Goal: Check status

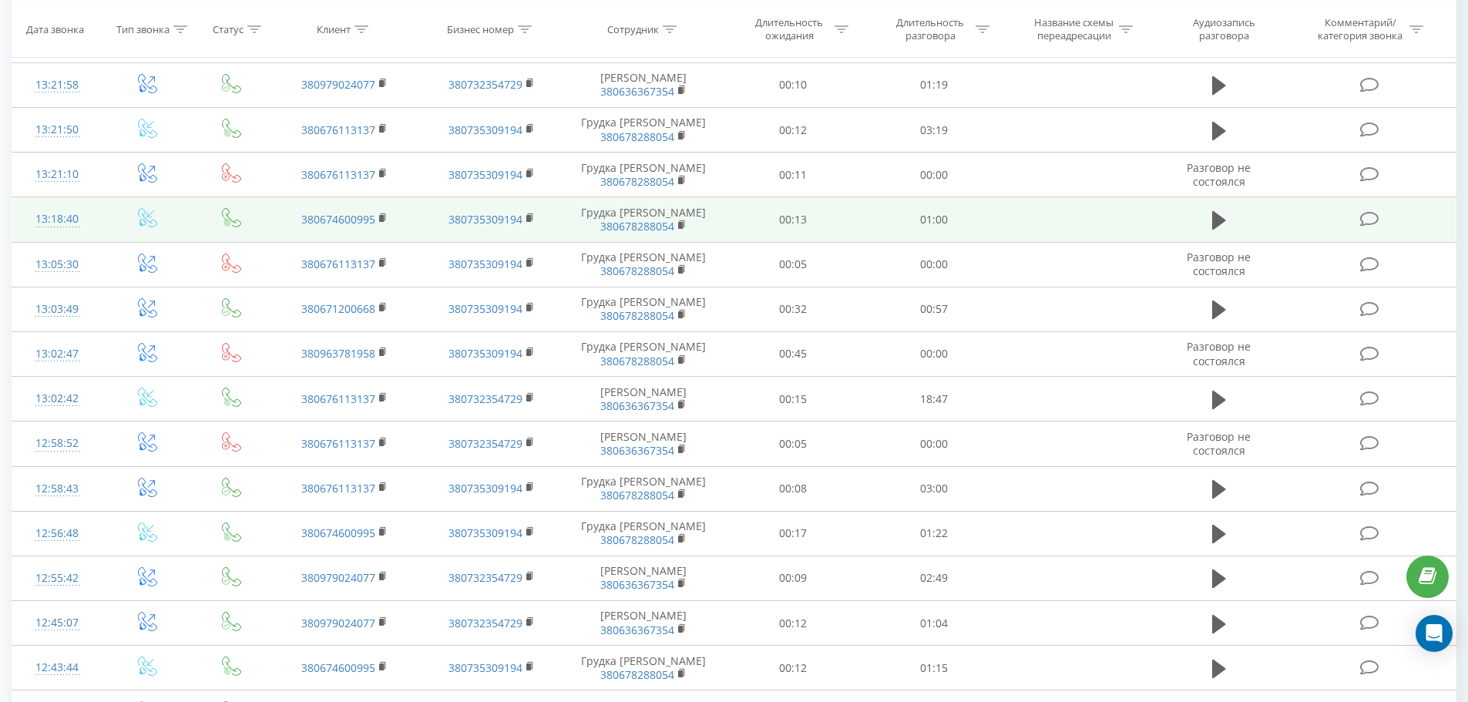
scroll to position [693, 0]
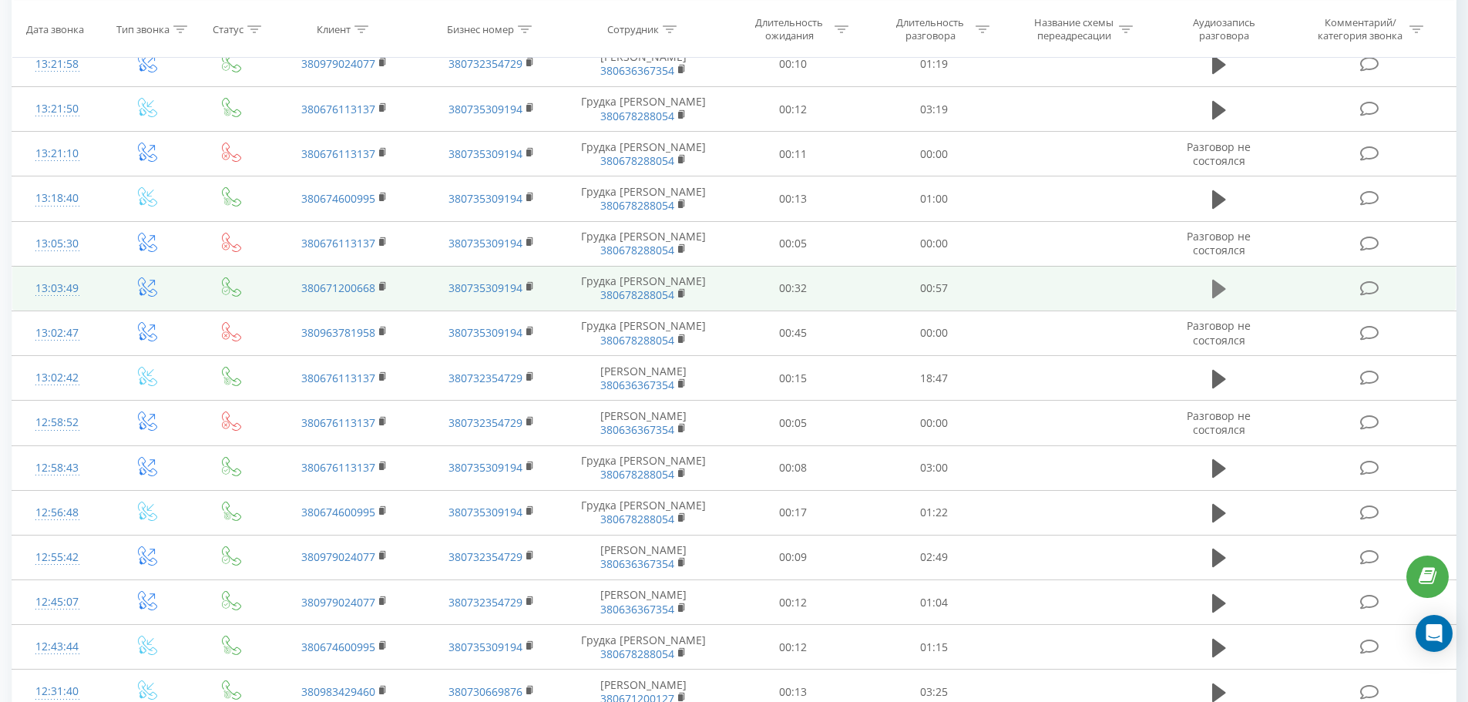
click at [1226, 300] on button at bounding box center [1218, 288] width 23 height 23
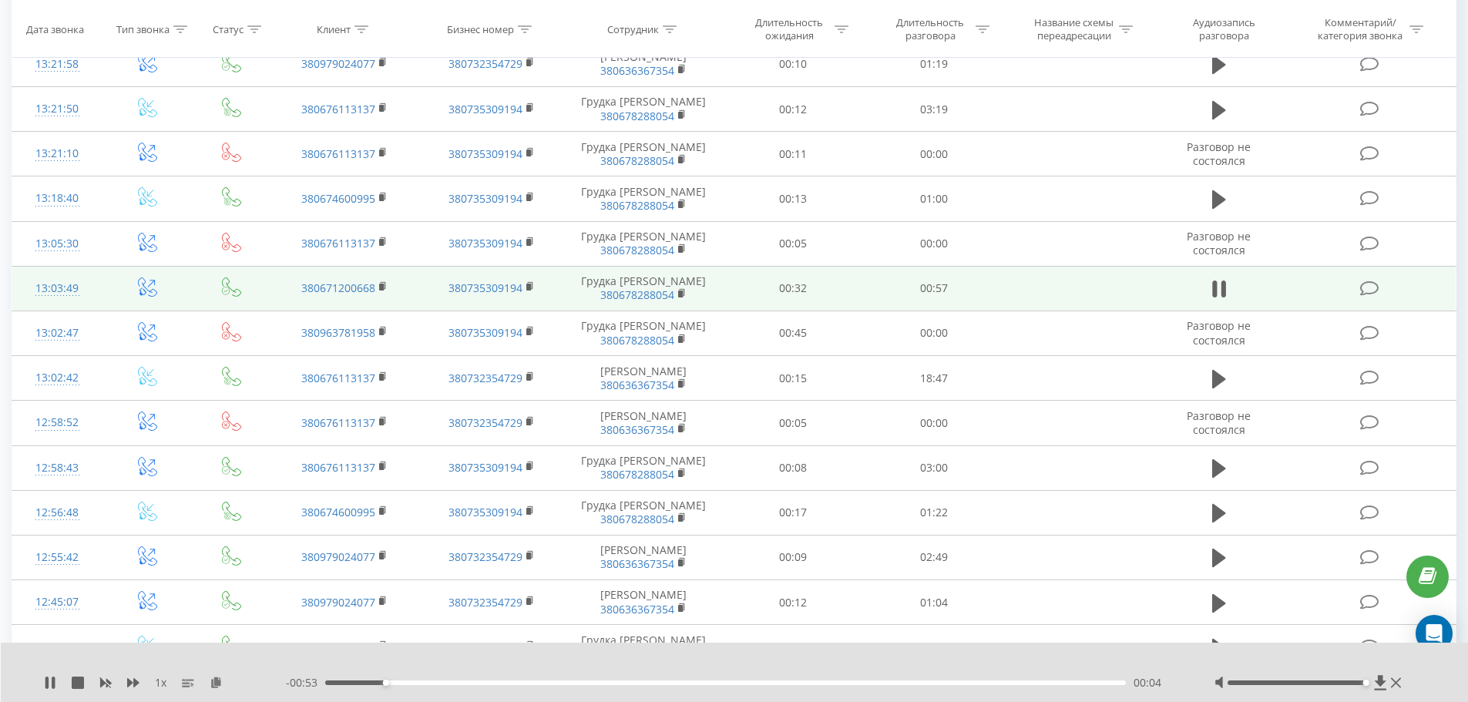
drag, startPoint x: 1296, startPoint y: 684, endPoint x: 1366, endPoint y: 685, distance: 70.1
click at [1366, 685] on div "Accessibility label" at bounding box center [1366, 683] width 6 height 6
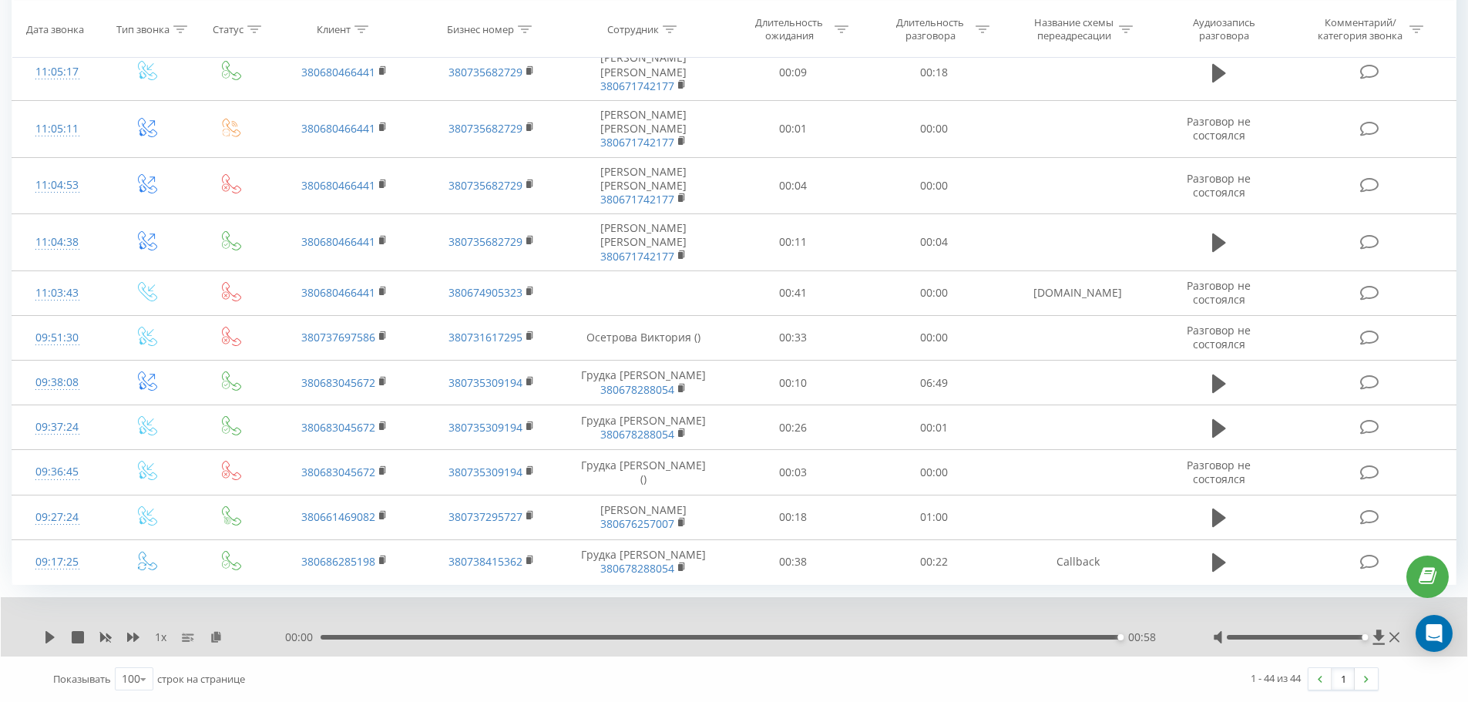
scroll to position [1903, 0]
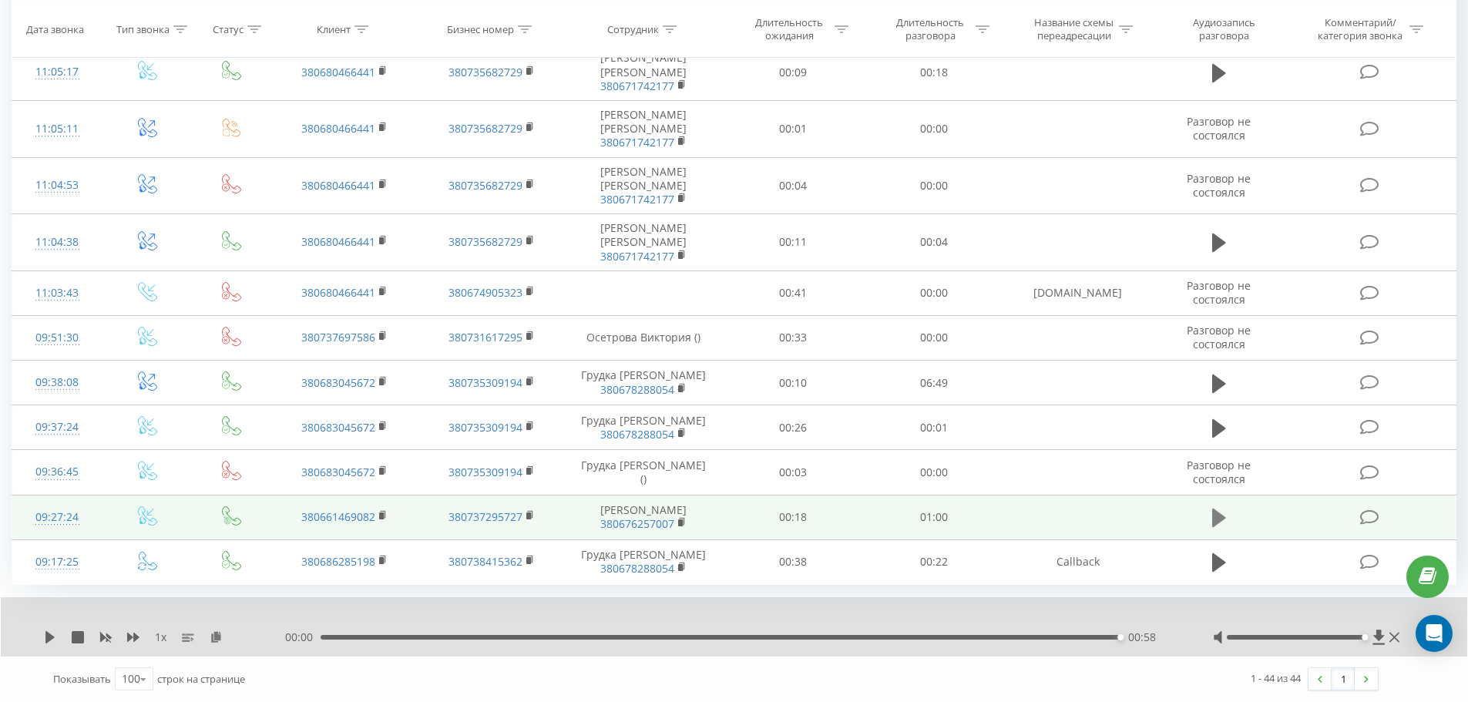
click at [1212, 508] on icon at bounding box center [1219, 517] width 14 height 18
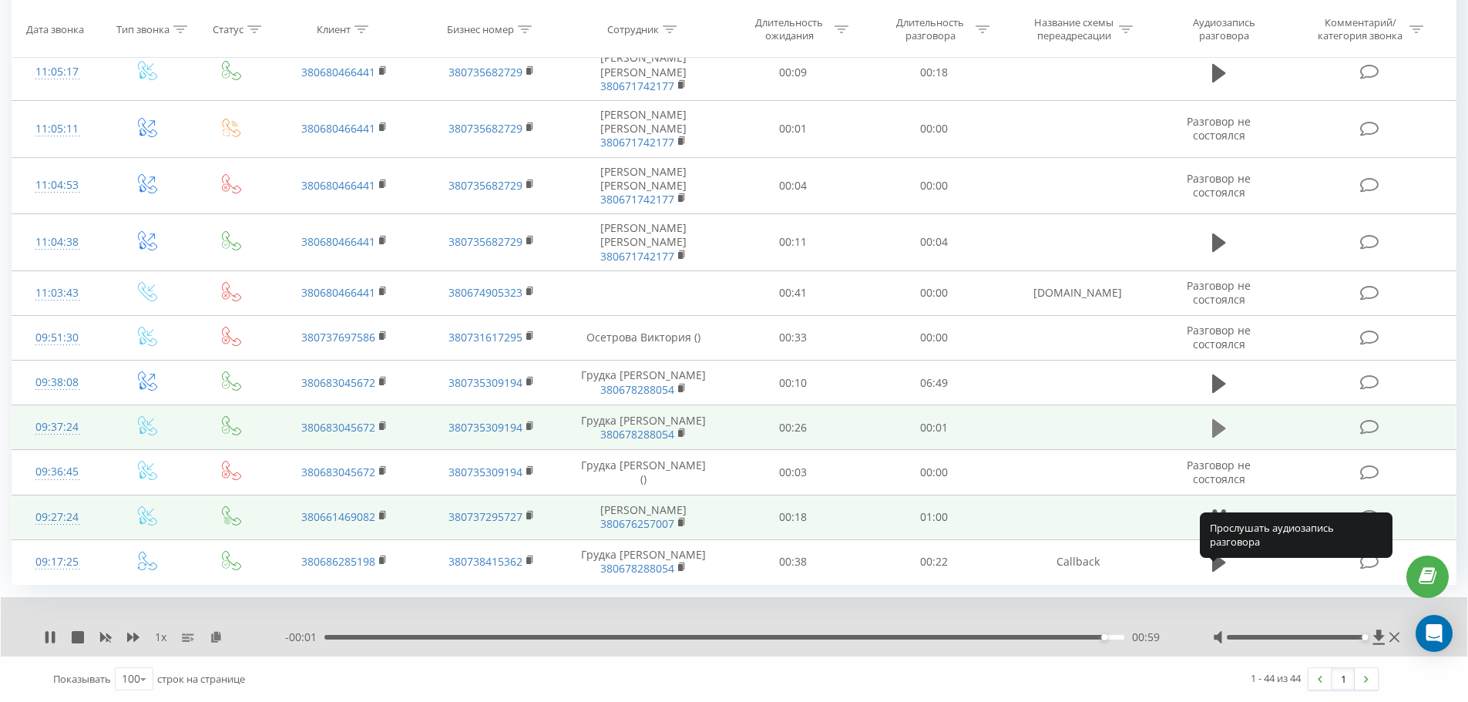
click at [1220, 419] on icon at bounding box center [1219, 428] width 14 height 18
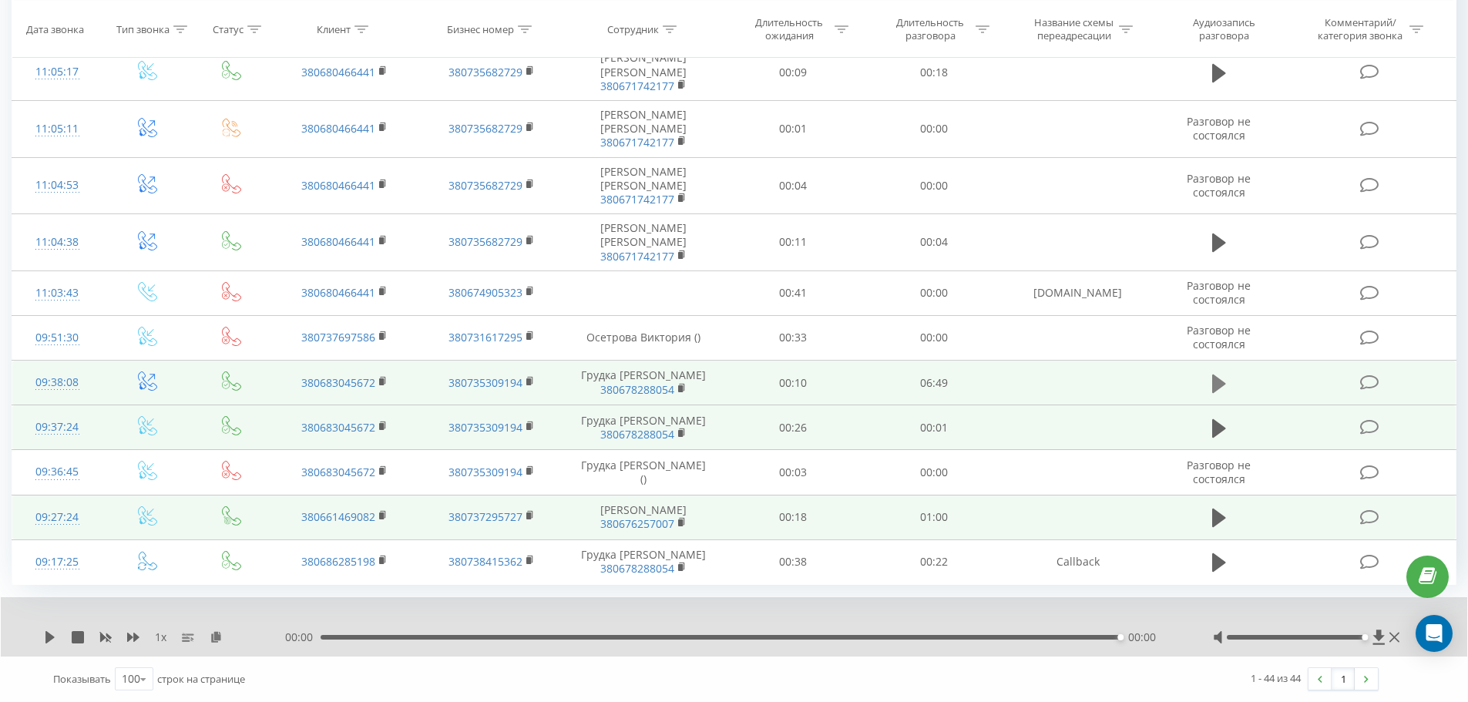
click at [1213, 374] on icon at bounding box center [1219, 383] width 14 height 18
